Goal: Information Seeking & Learning: Learn about a topic

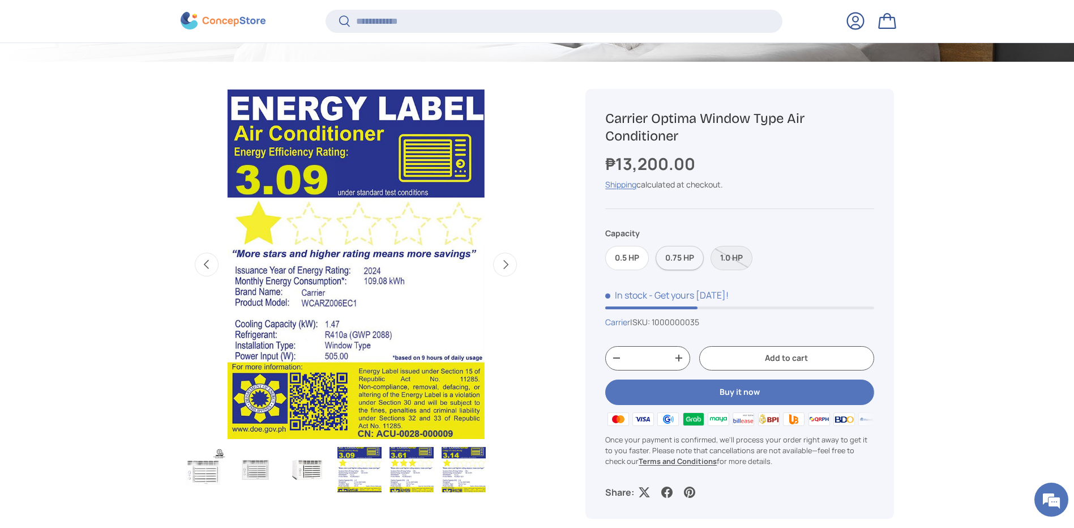
click at [683, 251] on label "0.75 HP" at bounding box center [680, 258] width 48 height 24
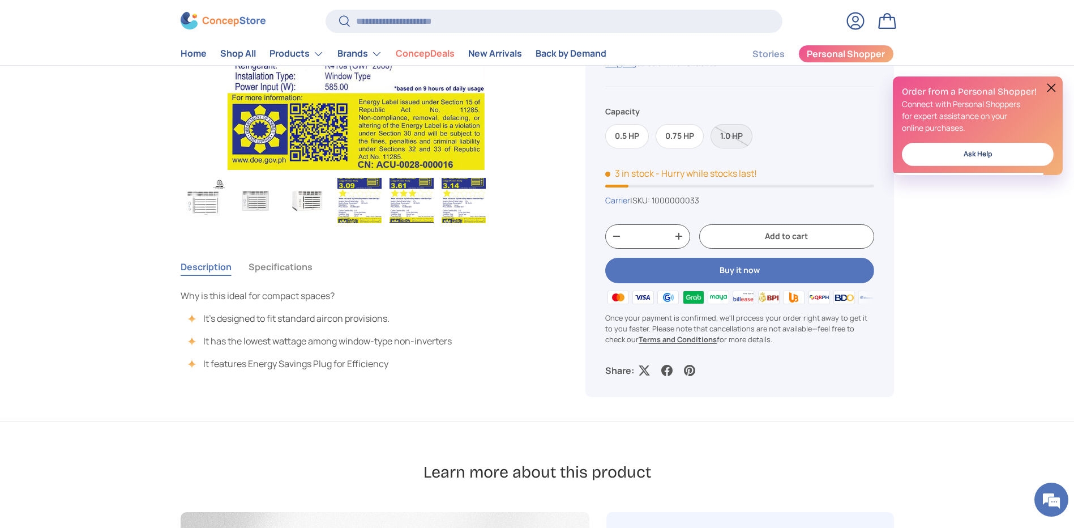
scroll to position [645, 0]
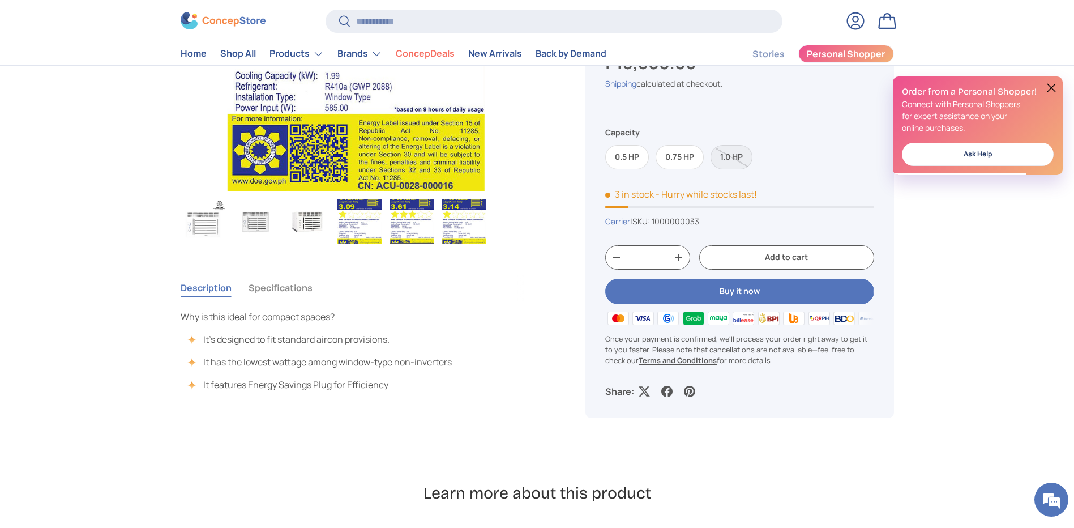
click at [199, 220] on img "Gallery Viewer" at bounding box center [203, 221] width 44 height 45
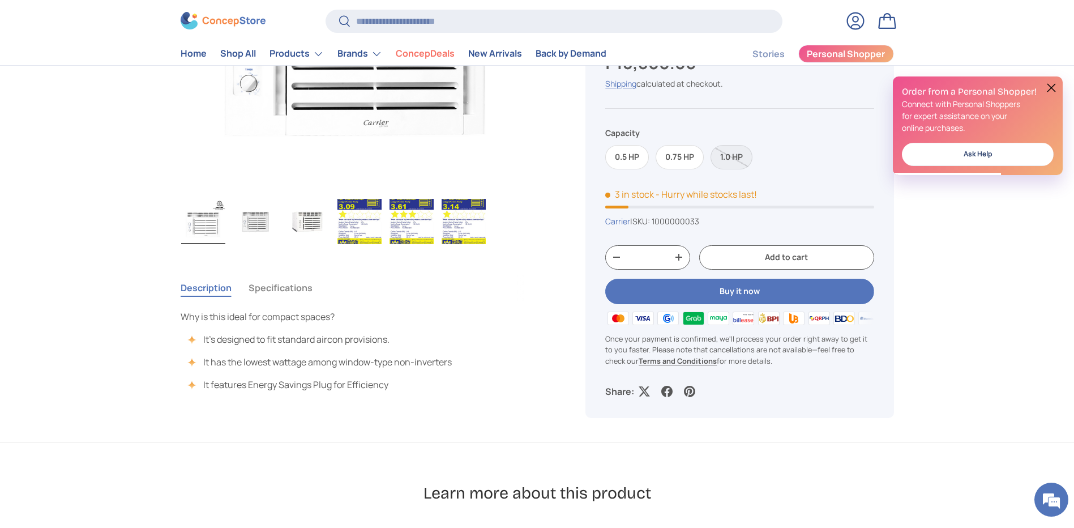
click at [307, 227] on img "Gallery Viewer" at bounding box center [307, 221] width 44 height 45
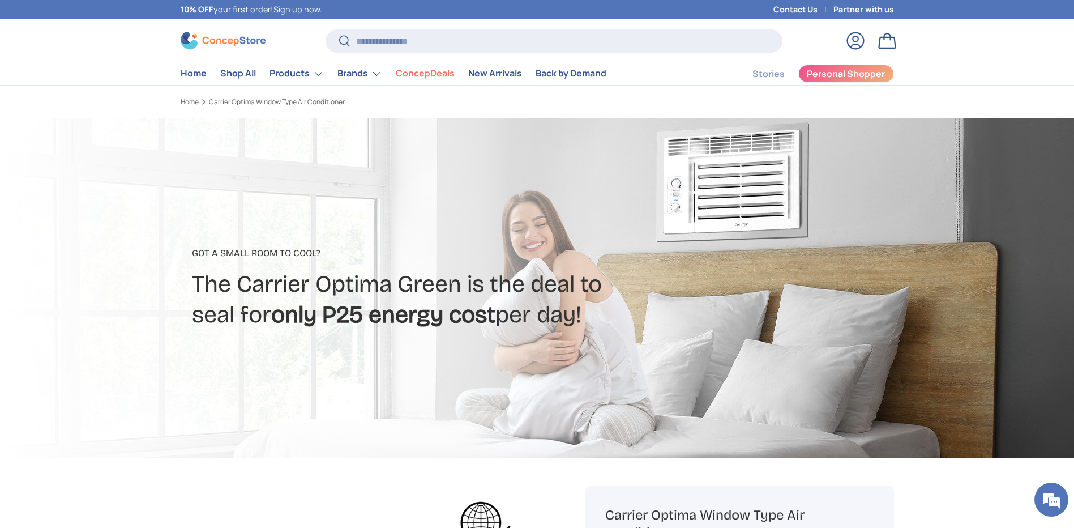
click at [818, 7] on link "Contact Us" at bounding box center [804, 9] width 60 height 12
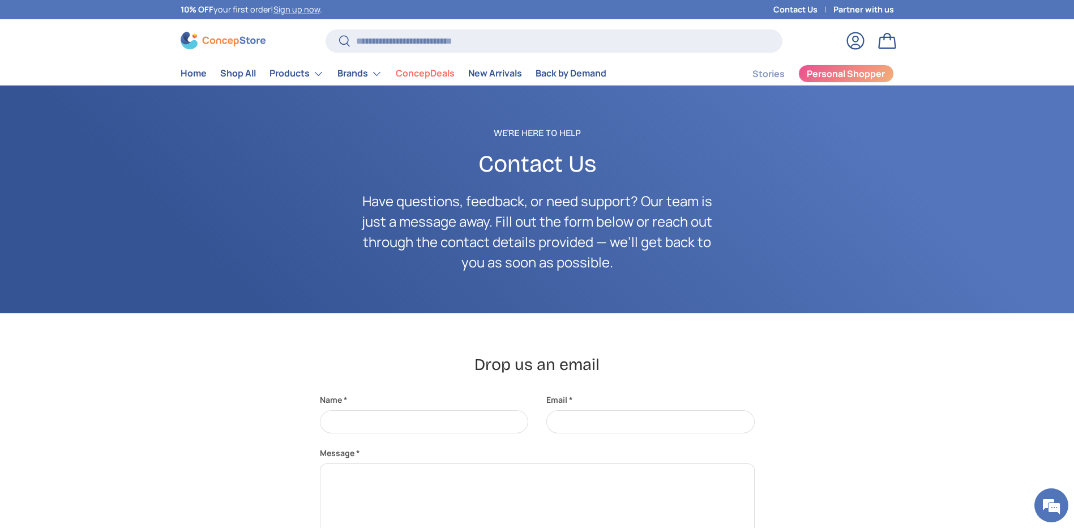
click at [1073, 44] on store-header "Search Search Reset Log in Bag Menu Home Shop All Products Back Products" at bounding box center [537, 52] width 1074 height 66
click at [769, 78] on link "Stories" at bounding box center [769, 74] width 32 height 22
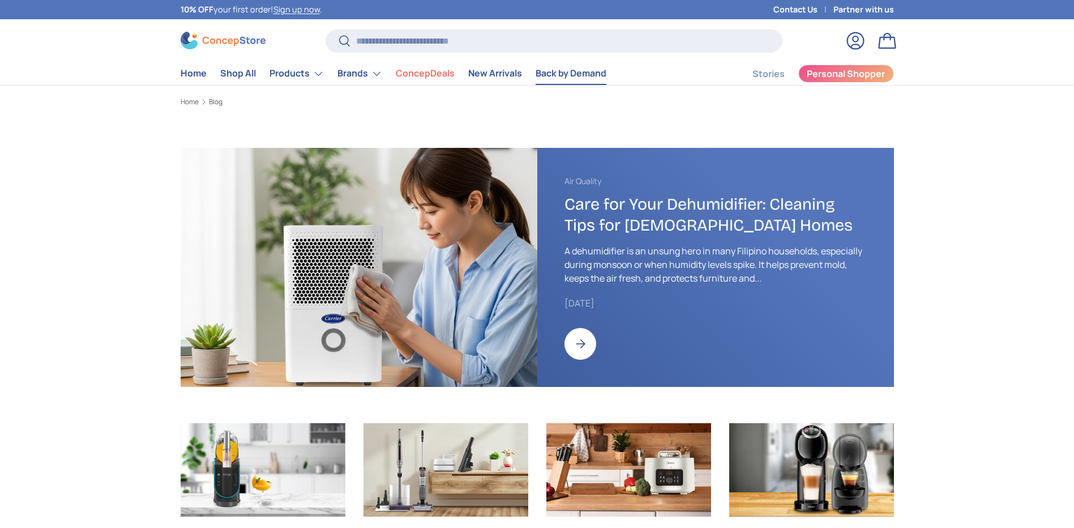
click at [596, 74] on link "Back by Demand" at bounding box center [571, 73] width 71 height 22
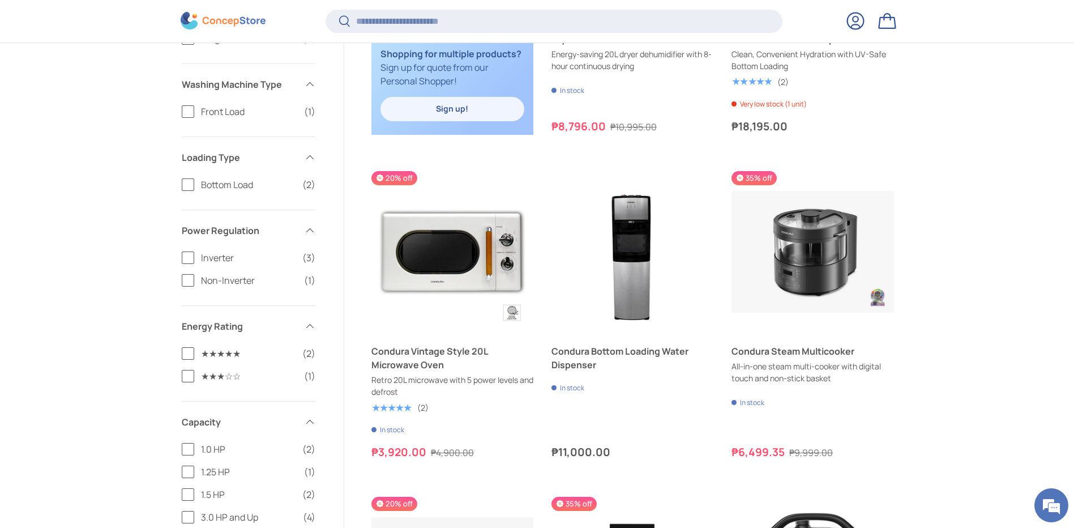
scroll to position [791, 0]
